Goal: Transaction & Acquisition: Download file/media

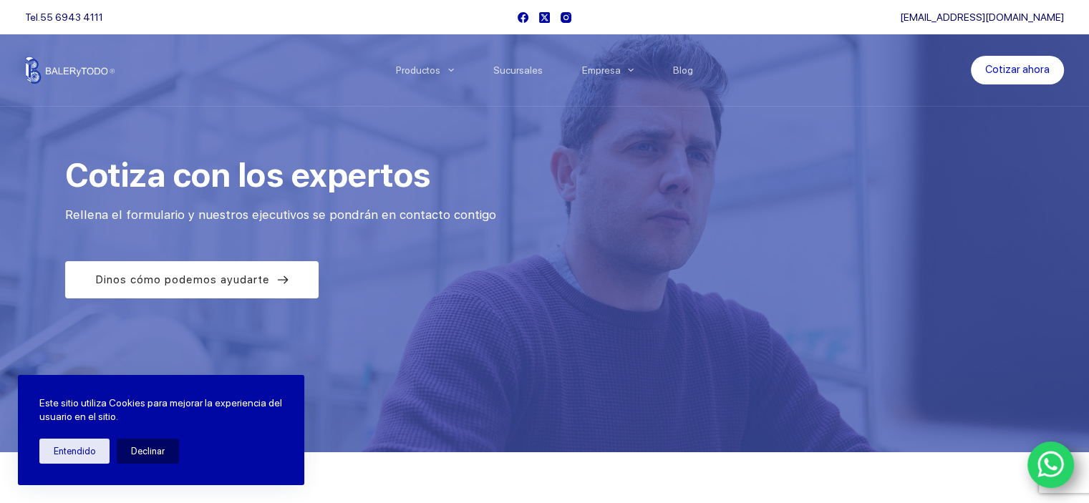
click at [63, 468] on div "Este sitio utiliza Cookies para mejorar la experiencia del usuario en el sitio.…" at bounding box center [161, 430] width 286 height 110
click at [71, 459] on button "Entendido" at bounding box center [74, 451] width 70 height 25
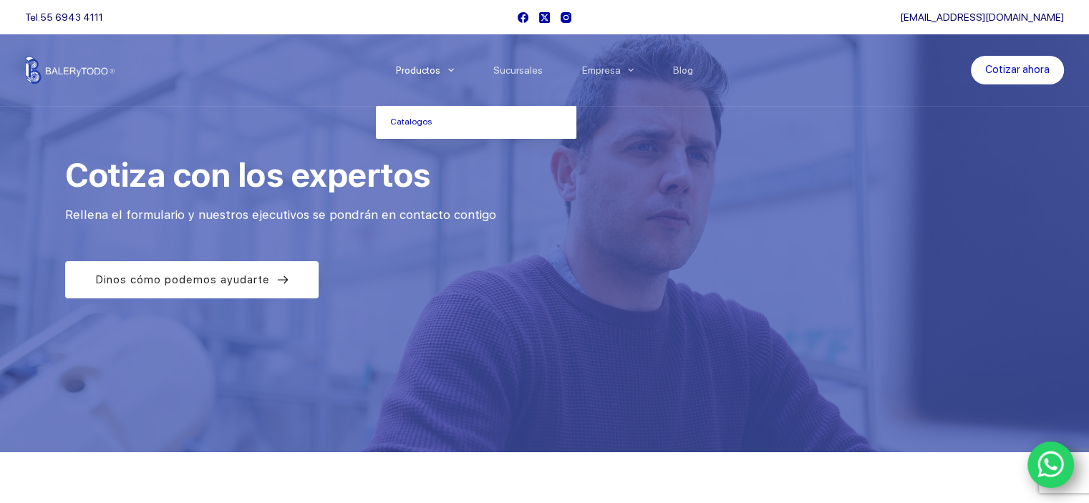
click at [454, 67] on icon "Menu Principal" at bounding box center [451, 70] width 6 height 6
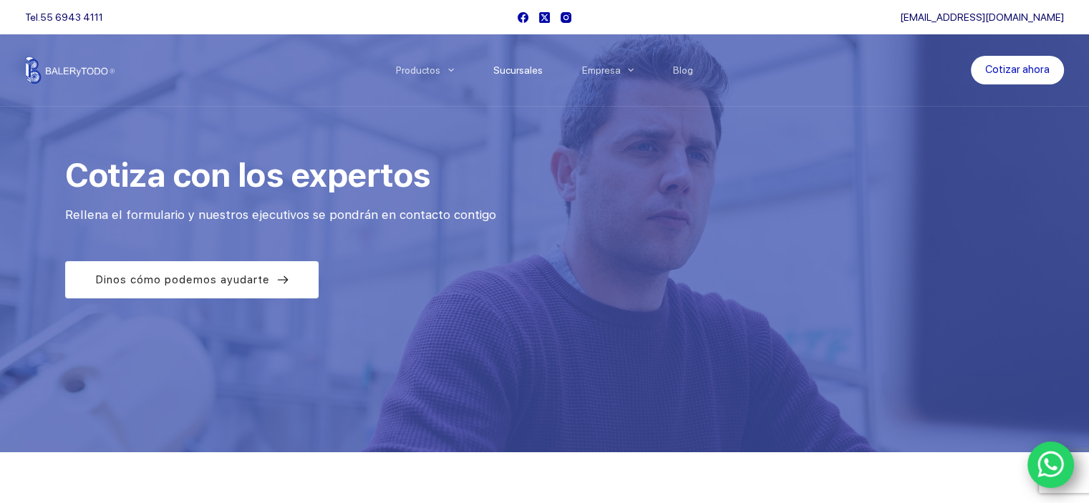
click at [520, 70] on link "Sucursales" at bounding box center [517, 70] width 89 height 0
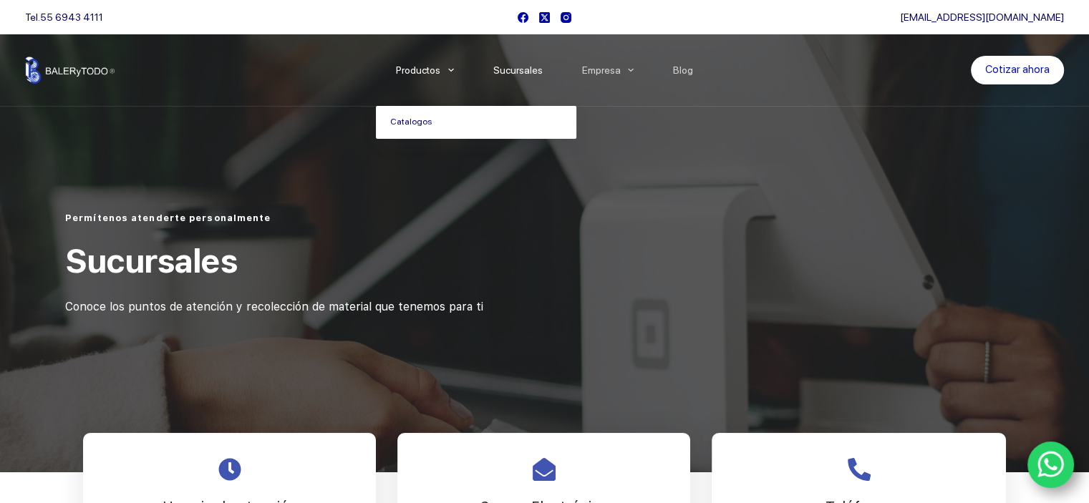
click at [423, 122] on link "Catalogos" at bounding box center [476, 122] width 200 height 33
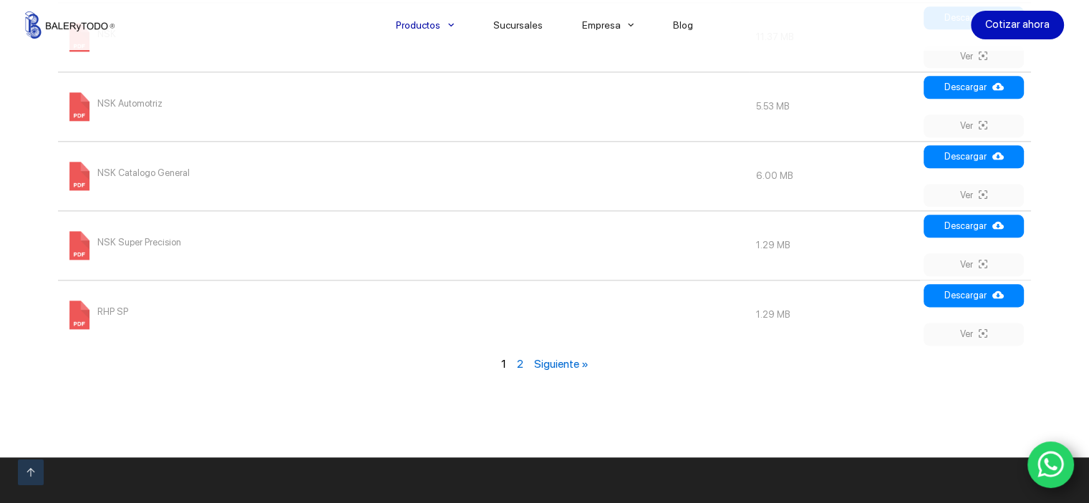
scroll to position [1736, 0]
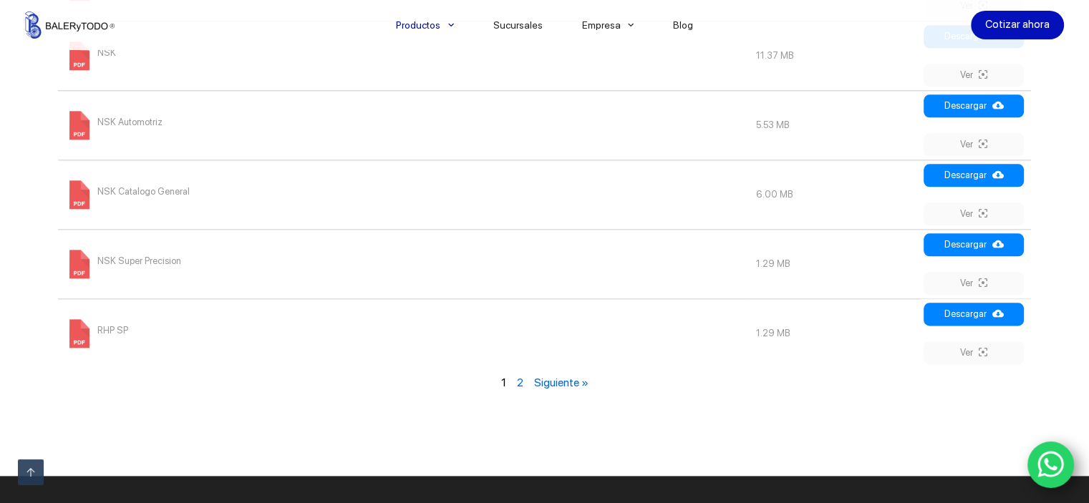
click at [518, 382] on link "2" at bounding box center [519, 383] width 6 height 14
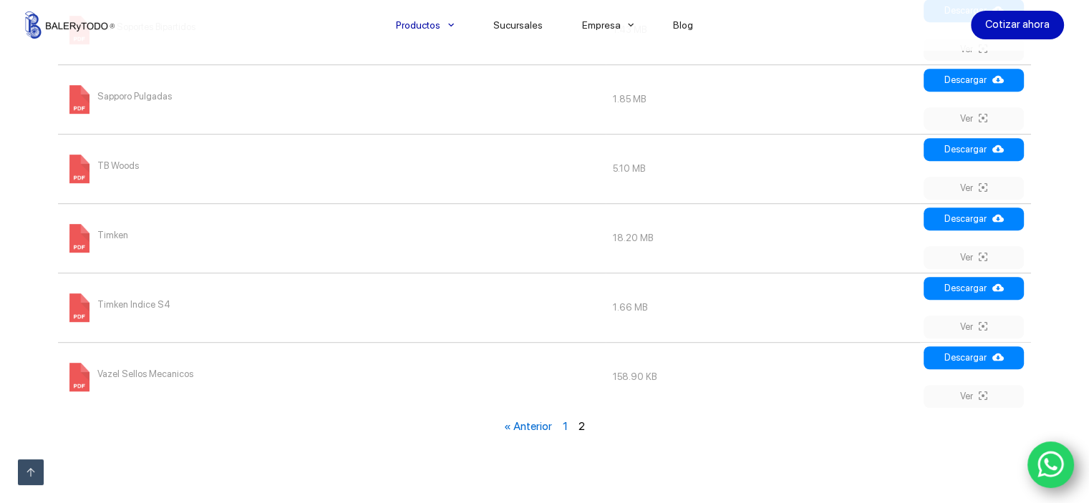
scroll to position [866, 0]
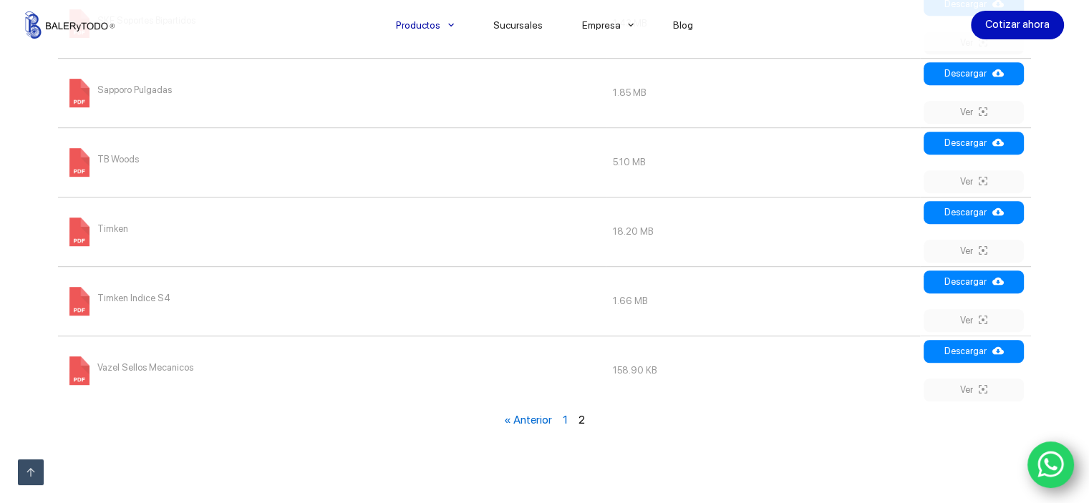
click at [568, 420] on link "1" at bounding box center [565, 420] width 5 height 14
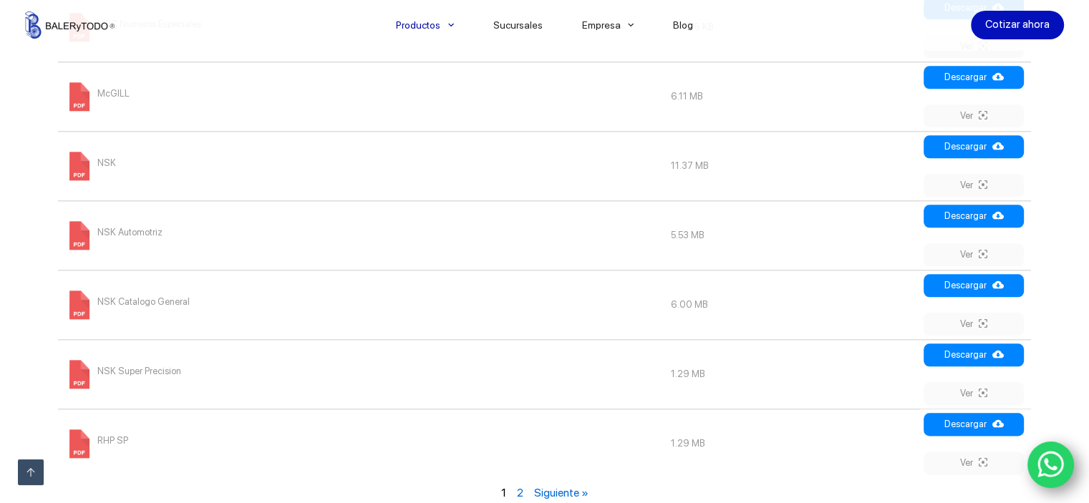
scroll to position [1638, 0]
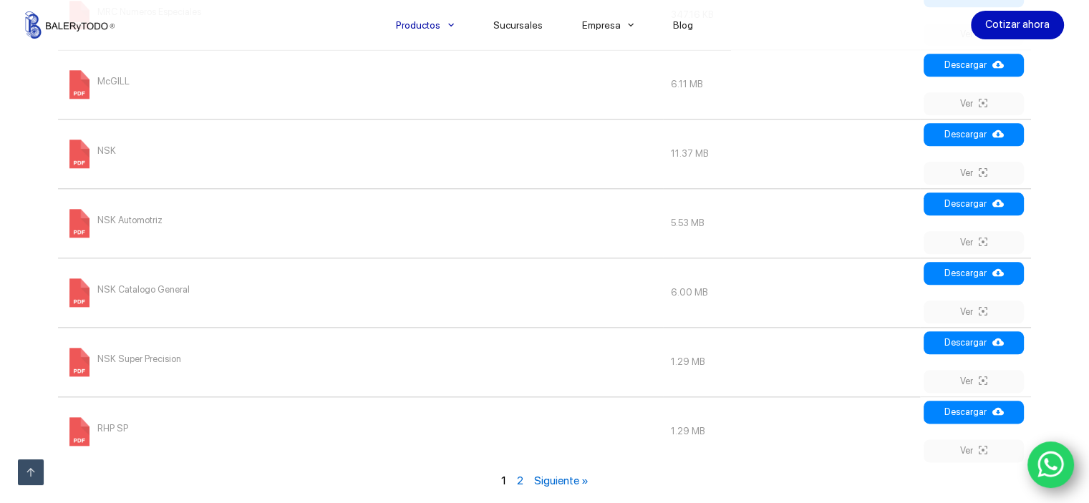
click at [72, 160] on span at bounding box center [79, 154] width 29 height 29
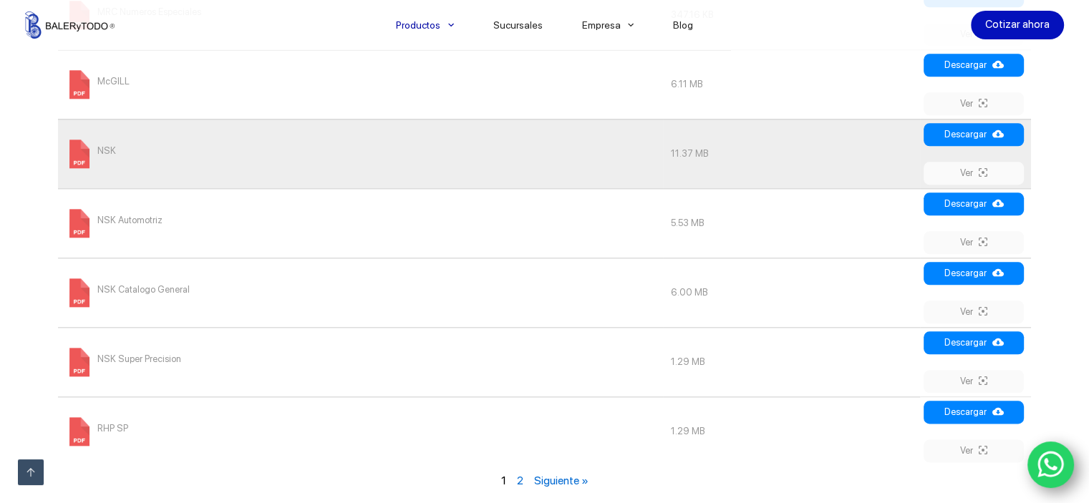
scroll to position [866, 0]
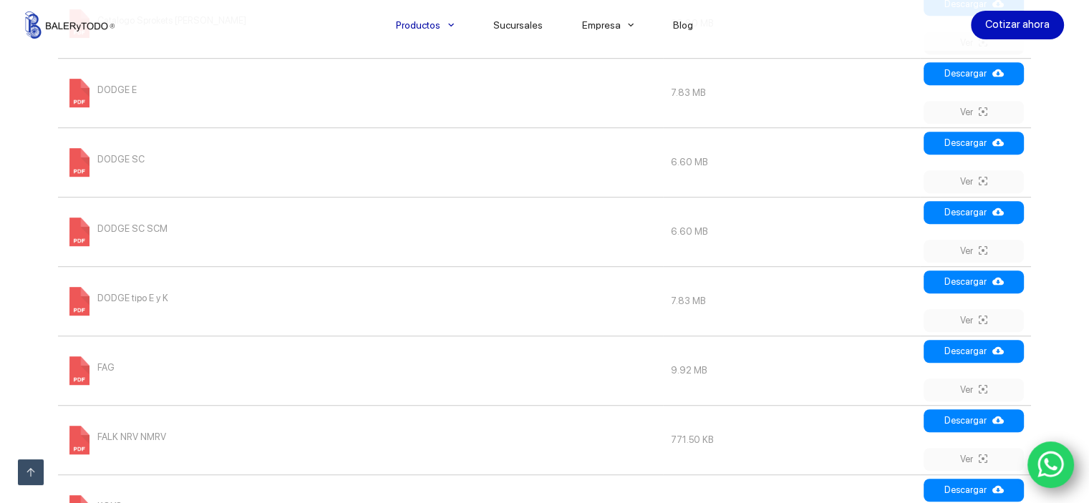
scroll to position [1736, 0]
